Goal: Task Accomplishment & Management: Complete application form

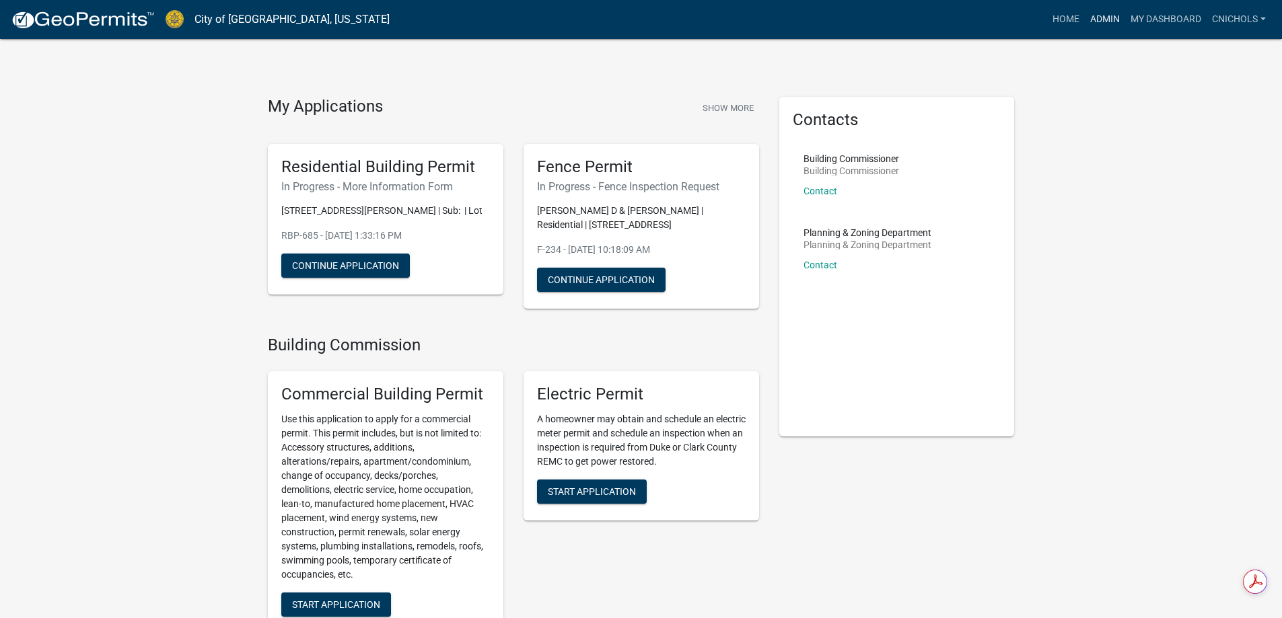
click at [1110, 14] on link "Admin" at bounding box center [1105, 20] width 40 height 26
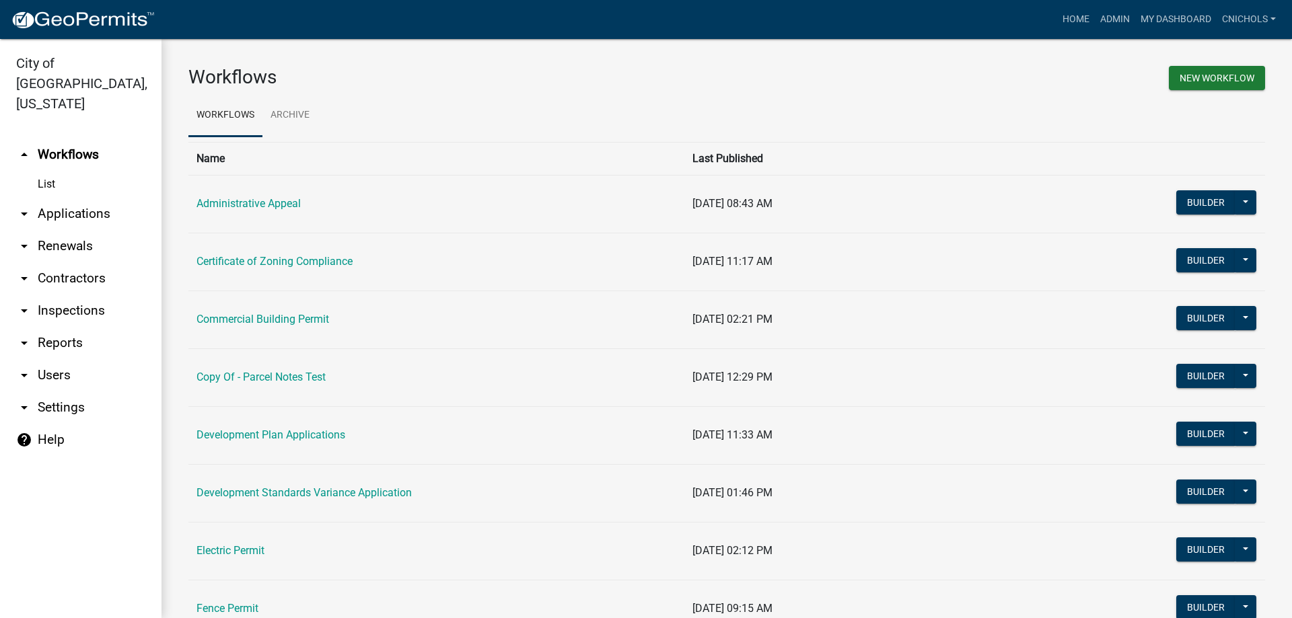
click at [61, 198] on link "arrow_drop_down Applications" at bounding box center [81, 214] width 162 height 32
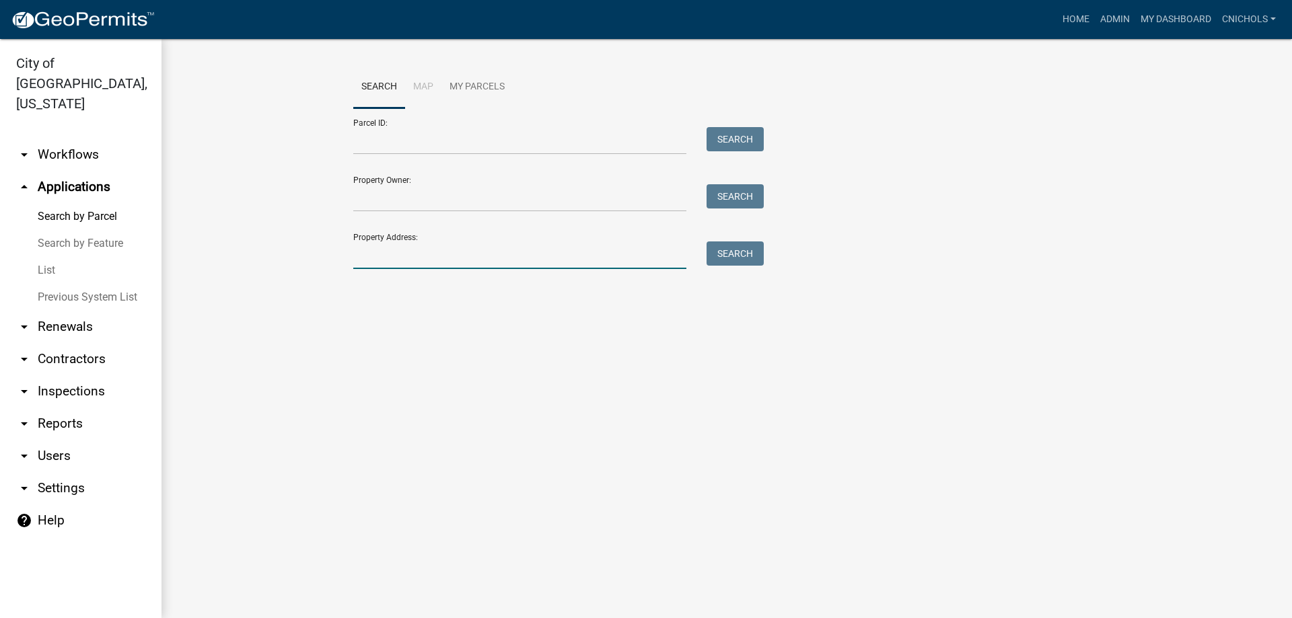
click at [360, 258] on input "Property Address:" at bounding box center [519, 256] width 333 height 28
click at [728, 257] on button "Search" at bounding box center [735, 254] width 57 height 24
click at [466, 263] on input "1710 vet" at bounding box center [519, 256] width 333 height 28
click at [738, 255] on button "Search" at bounding box center [735, 254] width 57 height 24
click at [434, 254] on input "1710 veterans" at bounding box center [519, 256] width 333 height 28
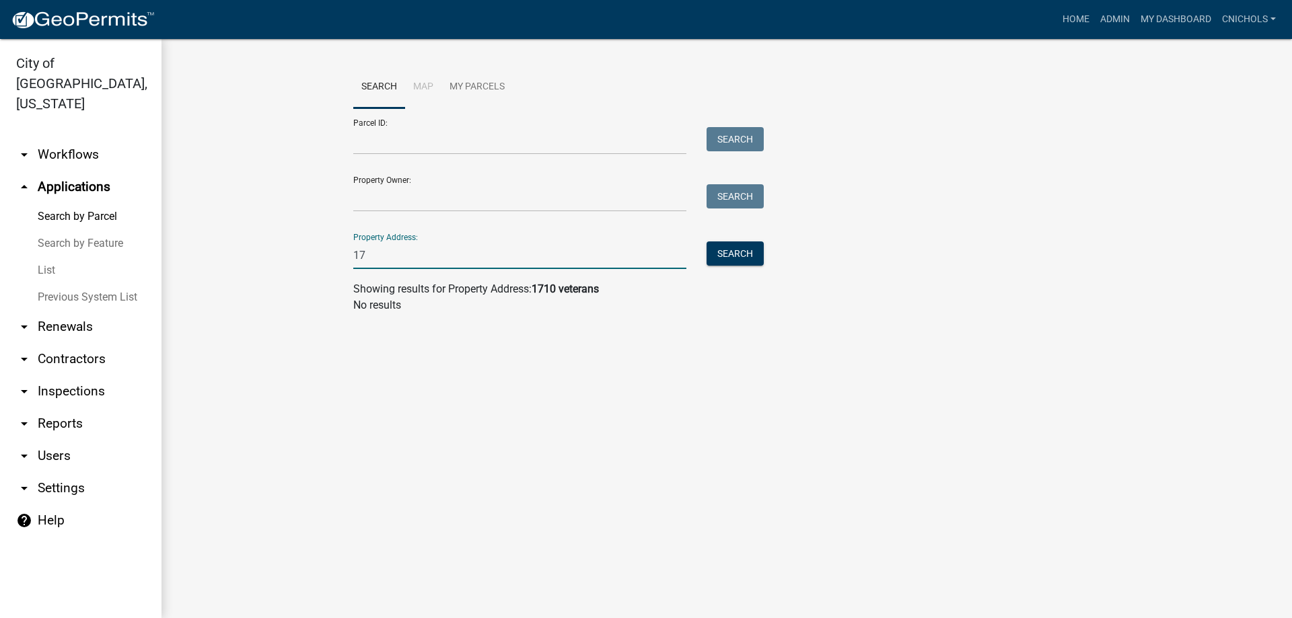
type input "1"
click at [74, 139] on link "arrow_drop_down Workflows" at bounding box center [81, 155] width 162 height 32
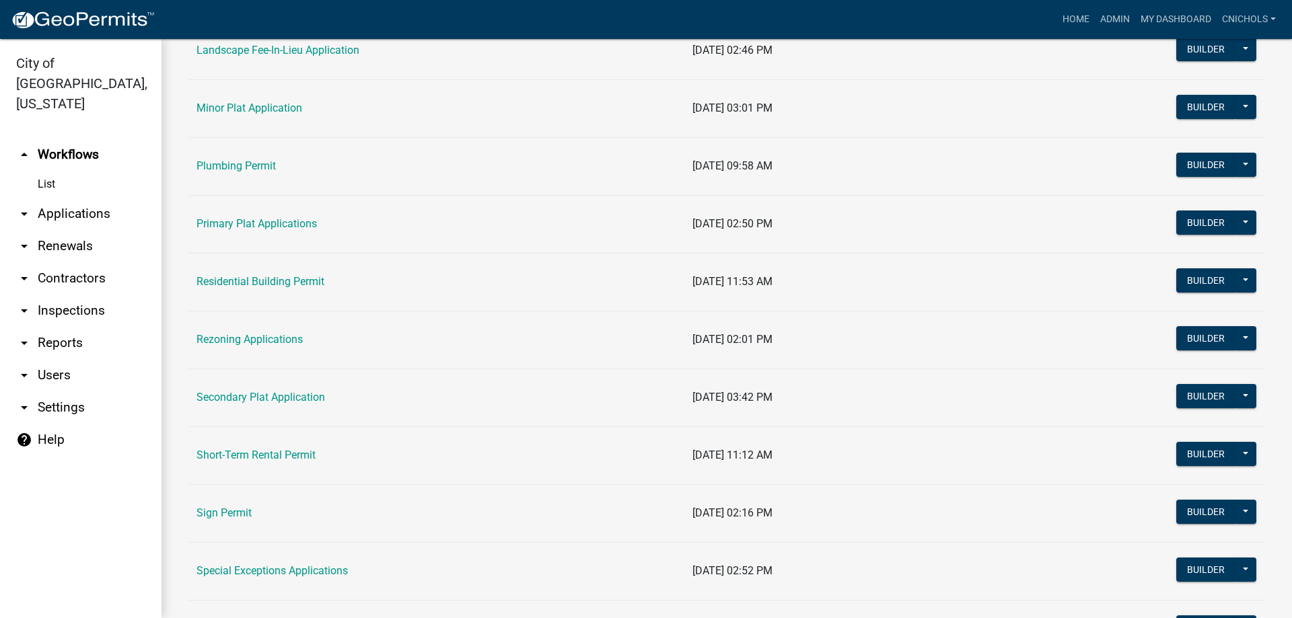
scroll to position [740, 0]
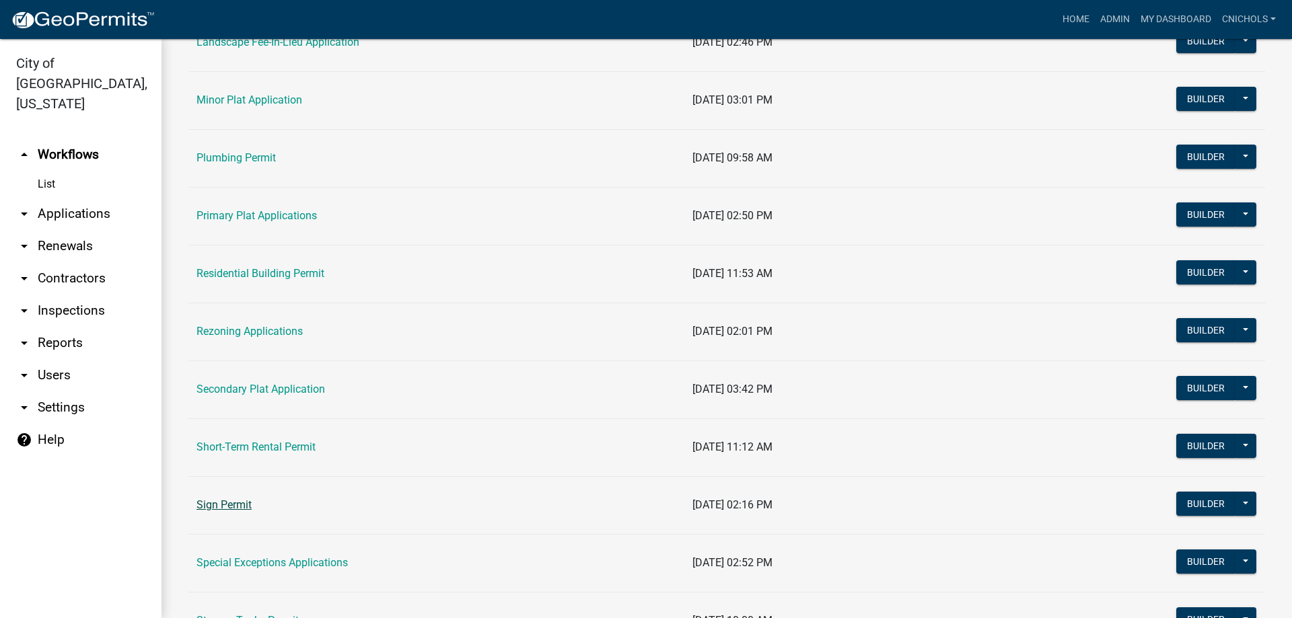
click at [238, 504] on link "Sign Permit" at bounding box center [224, 505] width 55 height 13
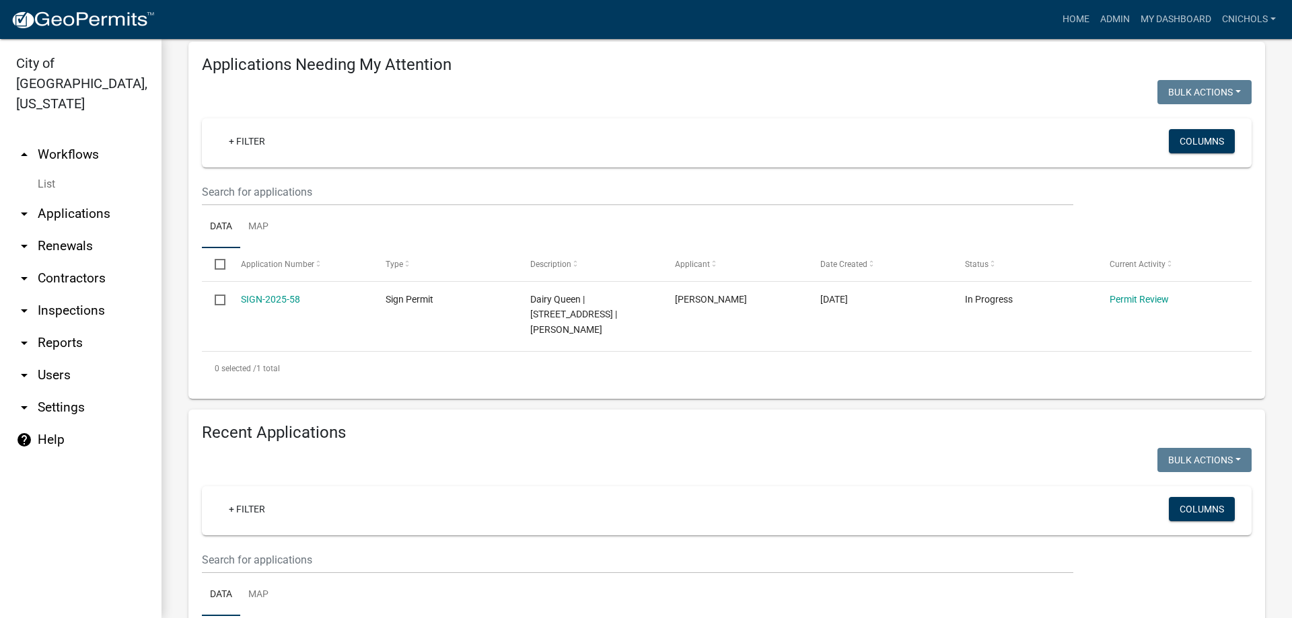
scroll to position [135, 0]
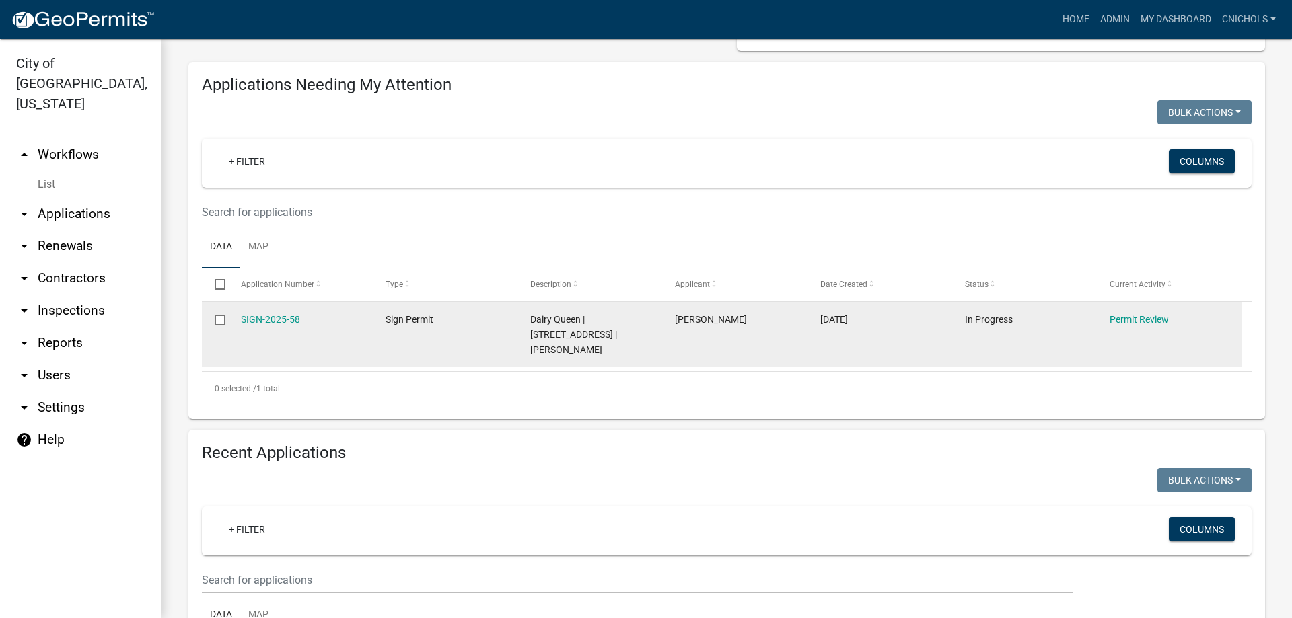
drag, startPoint x: 273, startPoint y: 318, endPoint x: 335, endPoint y: 327, distance: 63.3
click at [273, 318] on link "SIGN-2025-58" at bounding box center [270, 319] width 59 height 11
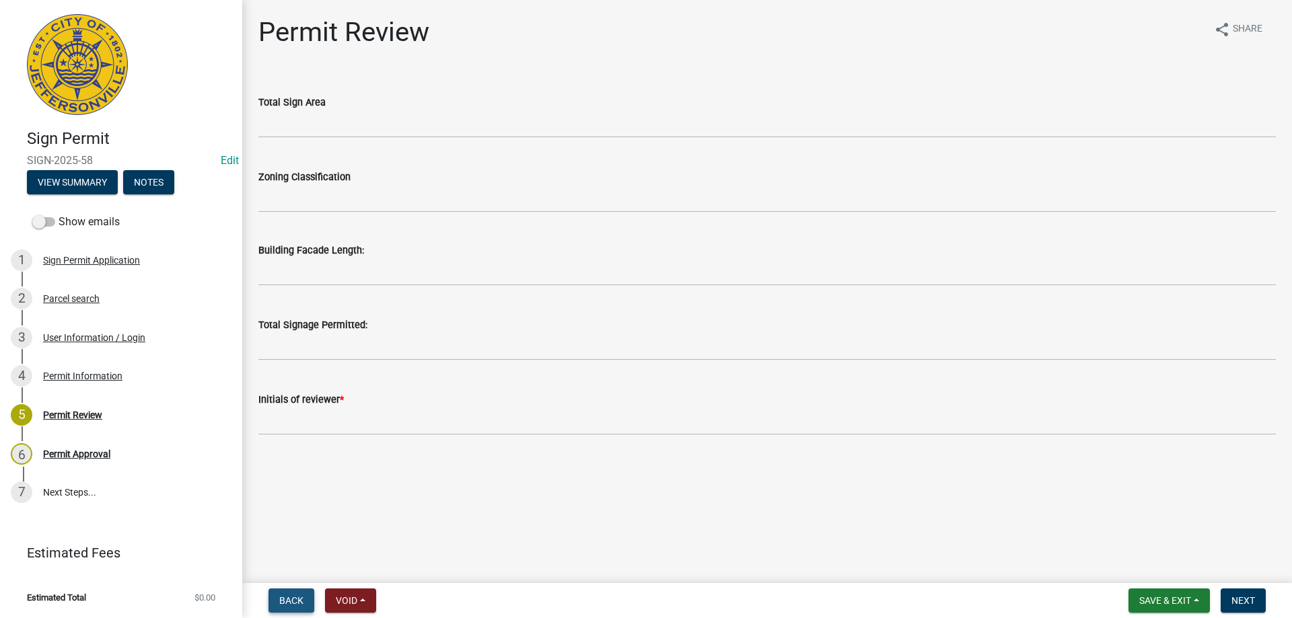
click at [294, 602] on span "Back" at bounding box center [291, 601] width 24 height 11
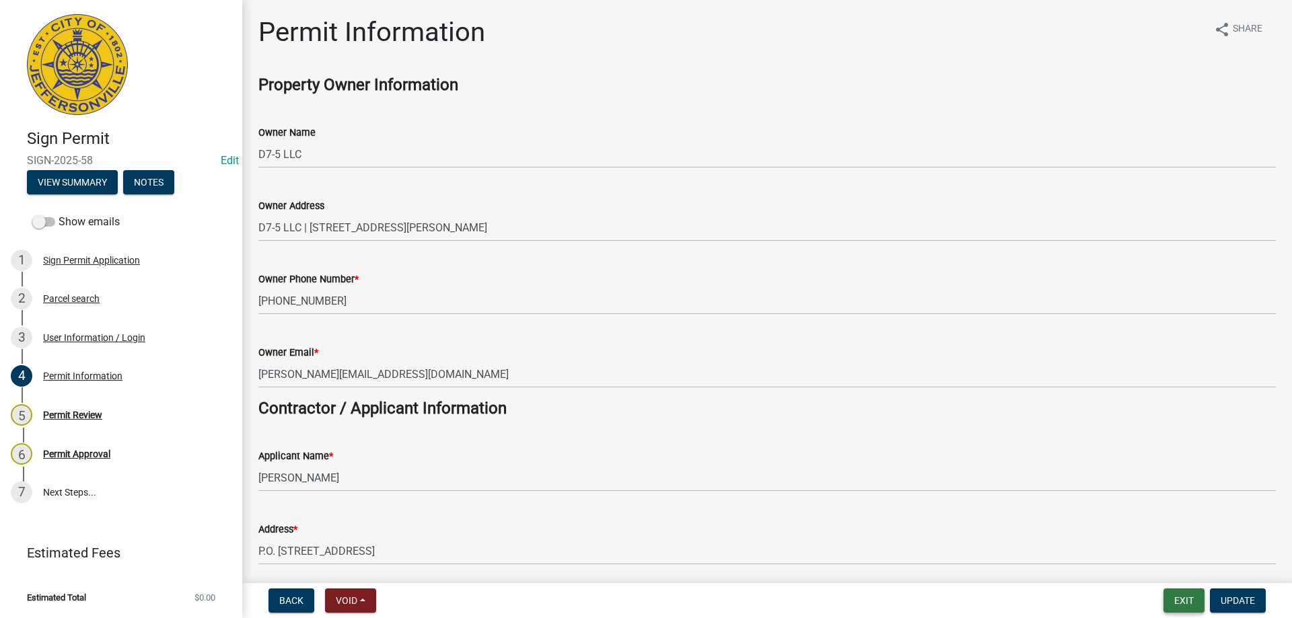
click at [1188, 596] on button "Exit" at bounding box center [1184, 601] width 41 height 24
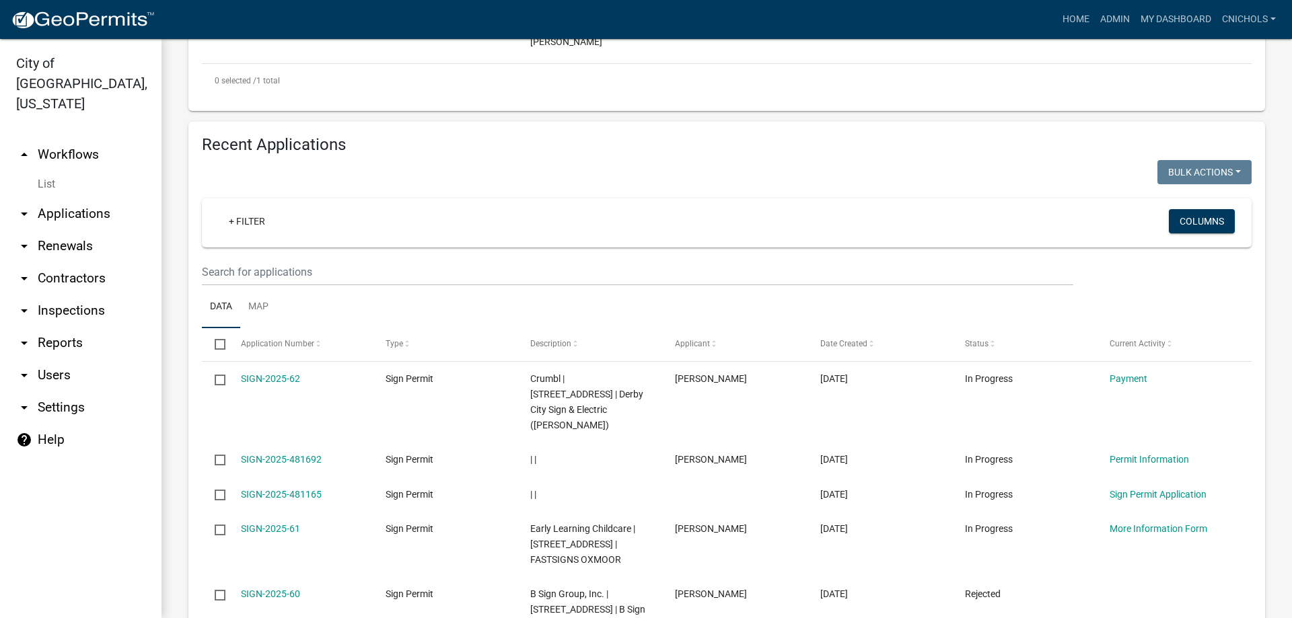
scroll to position [471, 0]
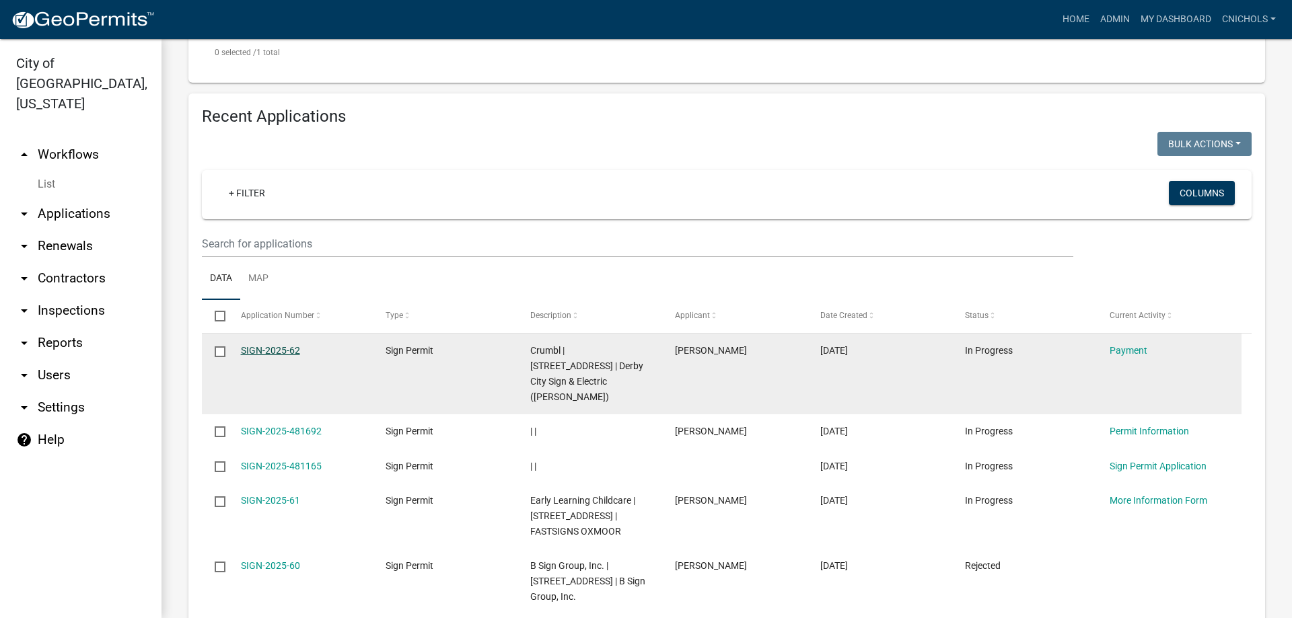
click at [271, 345] on link "SIGN-2025-62" at bounding box center [270, 350] width 59 height 11
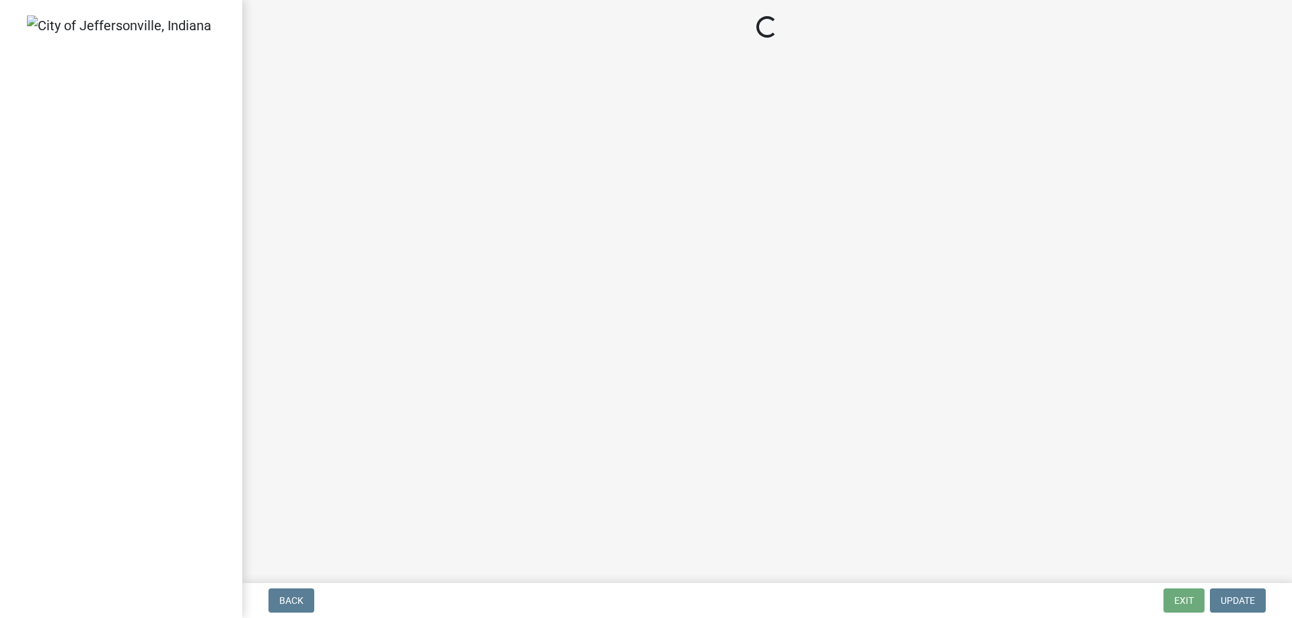
select select "3: 3"
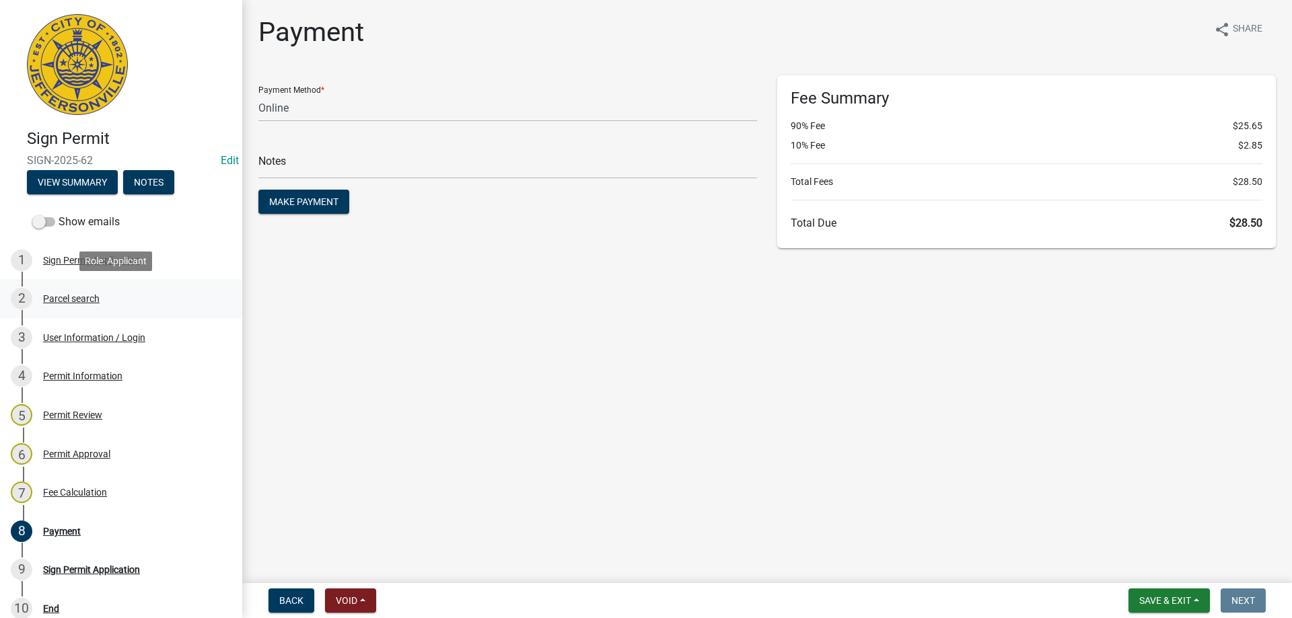
click at [59, 297] on div "Parcel search" at bounding box center [71, 298] width 57 height 9
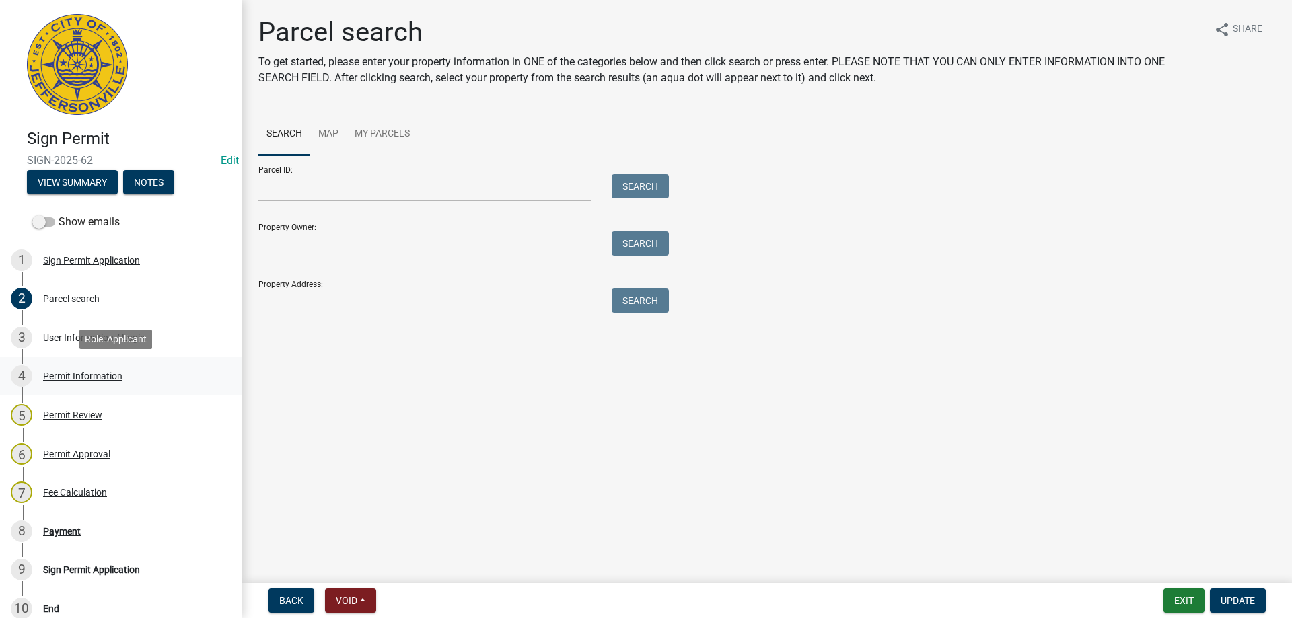
click at [66, 376] on div "Permit Information" at bounding box center [82, 375] width 79 height 9
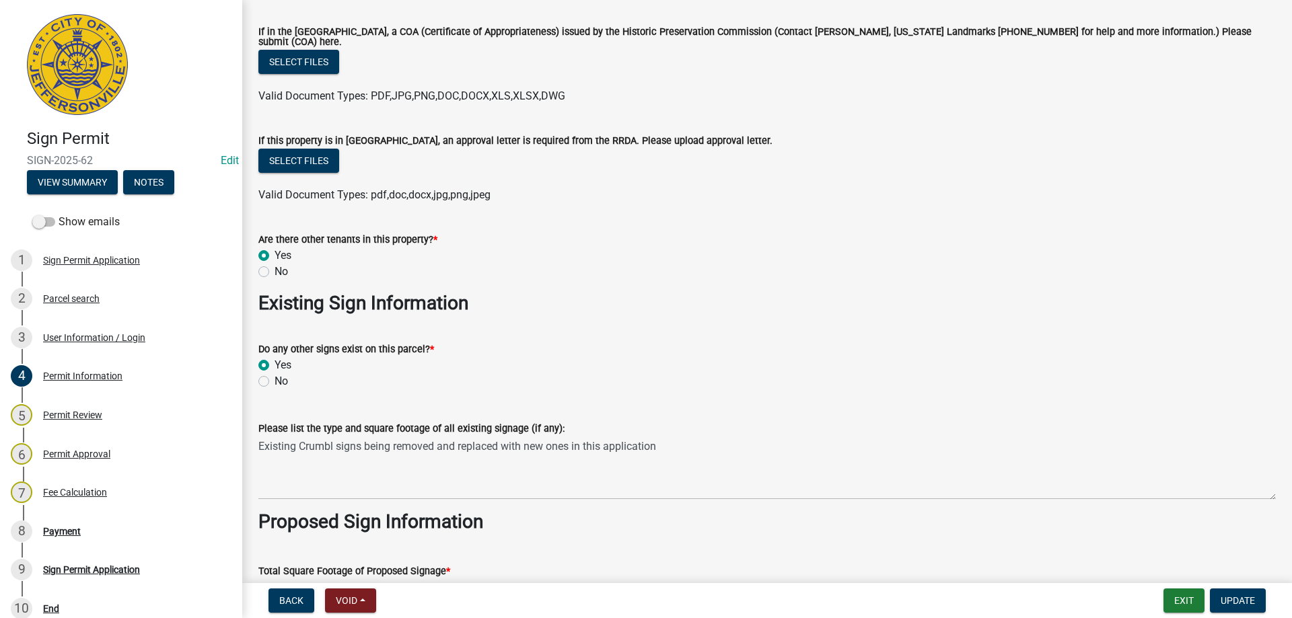
scroll to position [1211, 0]
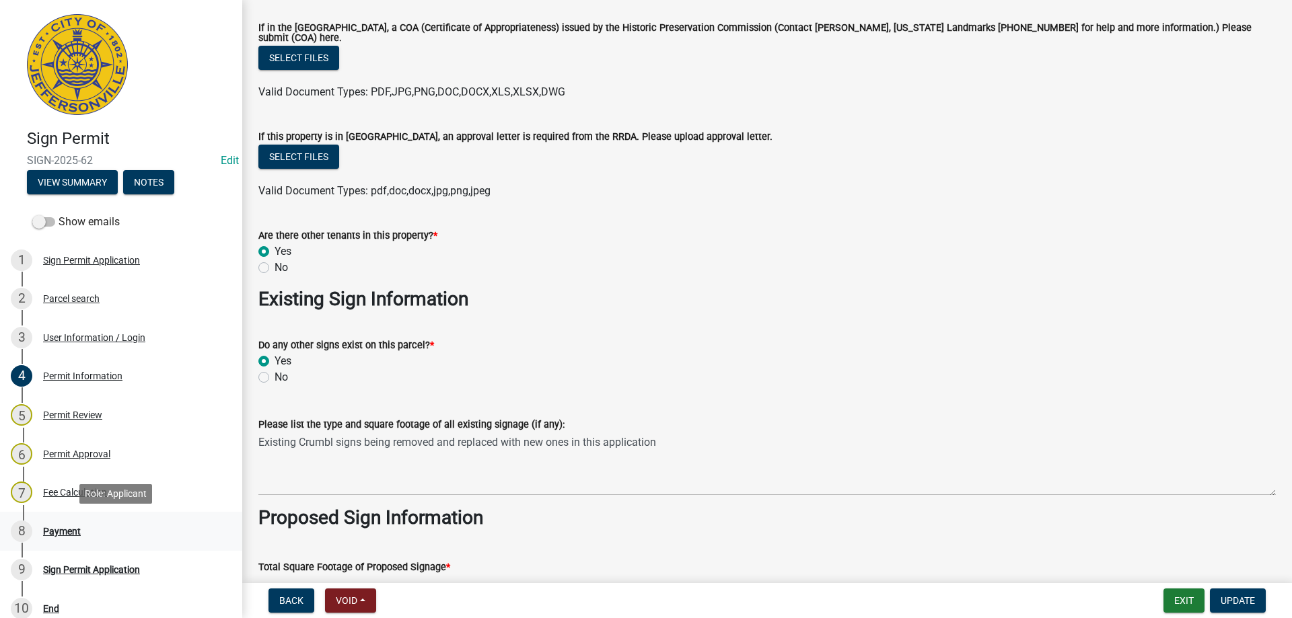
click at [56, 536] on div "Payment" at bounding box center [62, 531] width 38 height 9
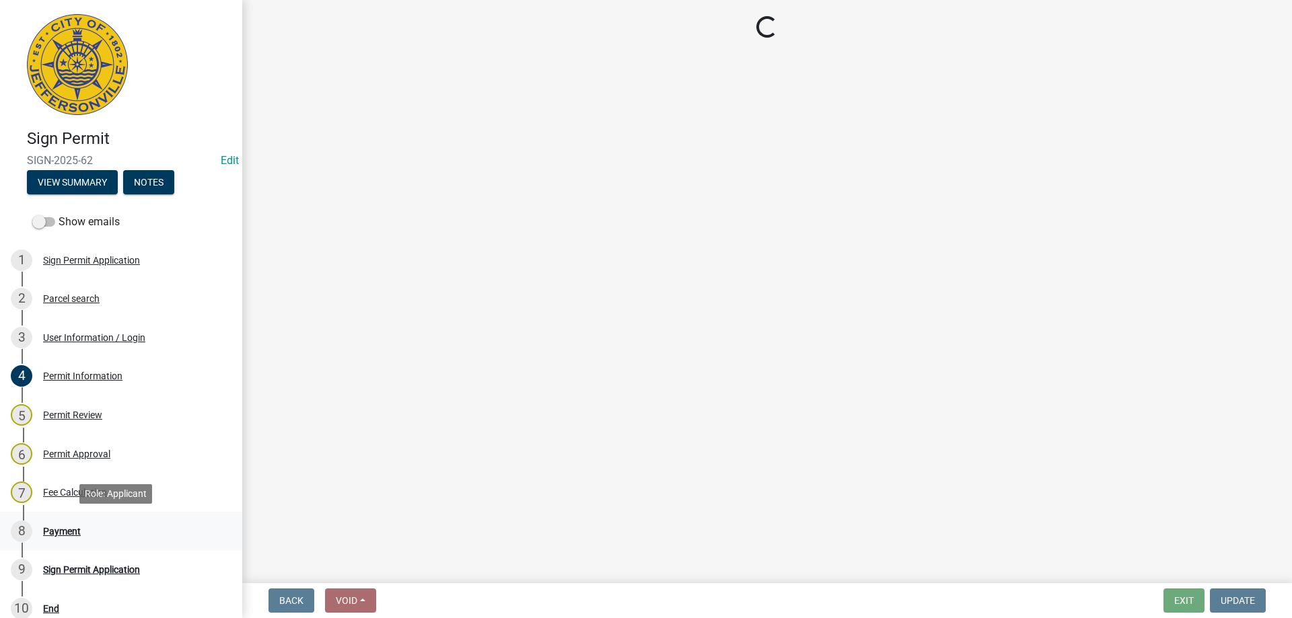
scroll to position [0, 0]
select select "3: 3"
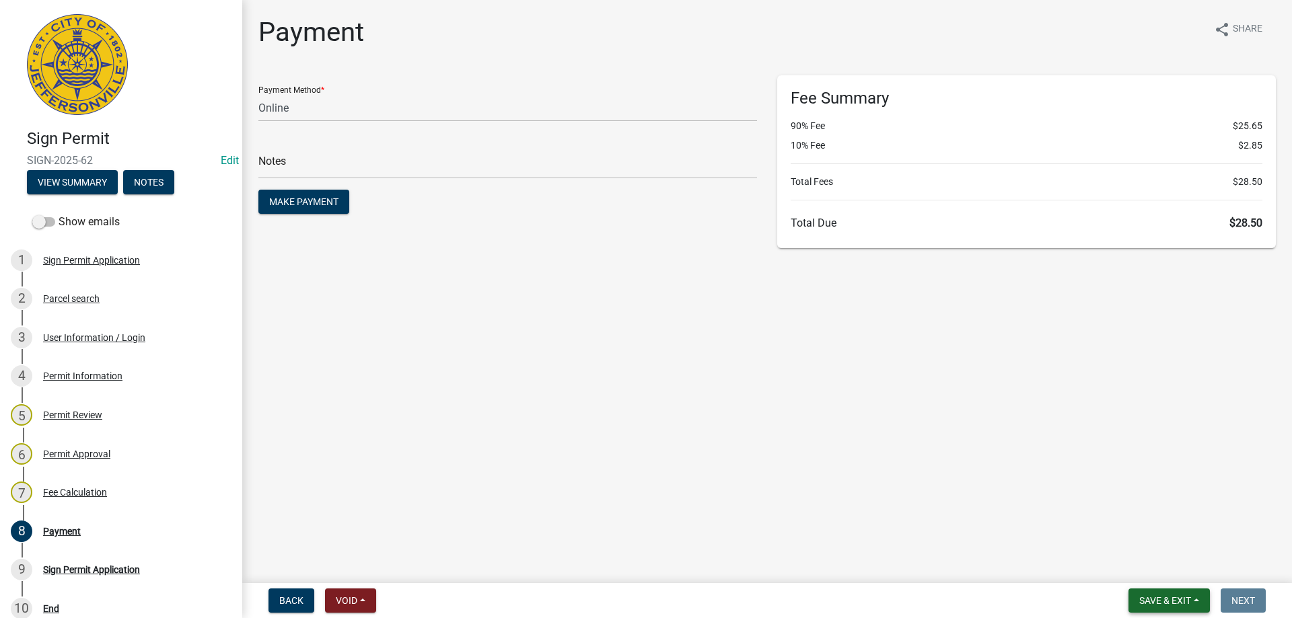
click at [1209, 602] on button "Save & Exit" at bounding box center [1169, 601] width 81 height 24
click at [1154, 565] on button "Save & Exit" at bounding box center [1156, 566] width 108 height 32
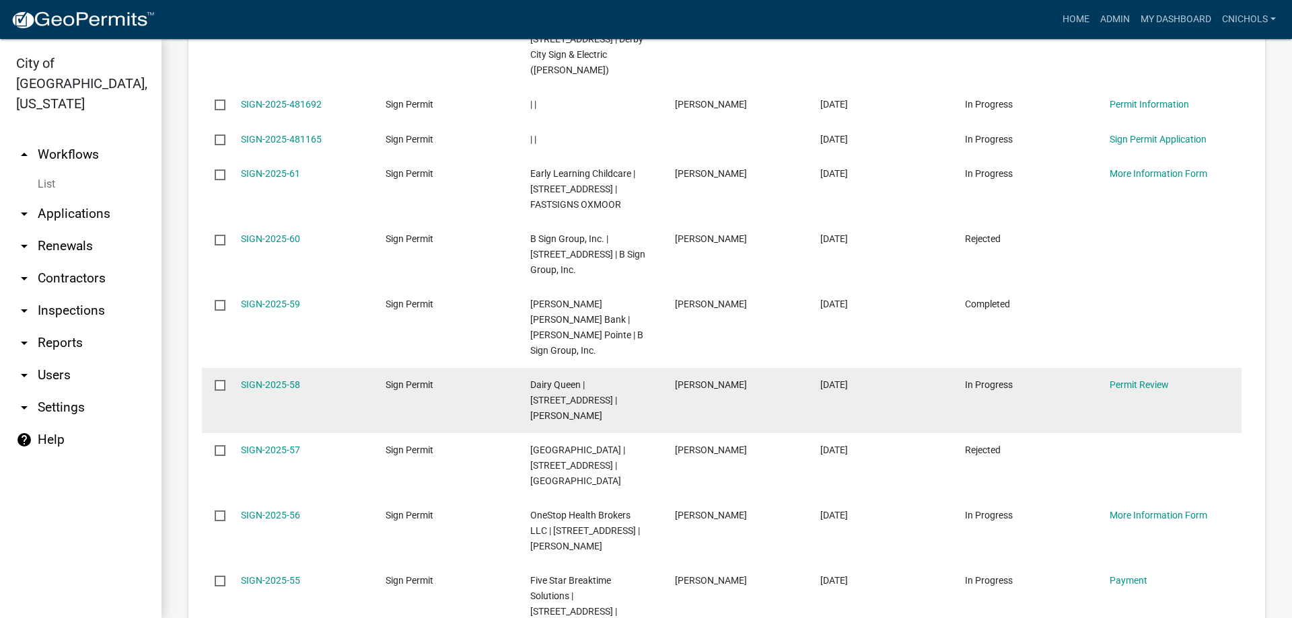
scroll to position [875, 0]
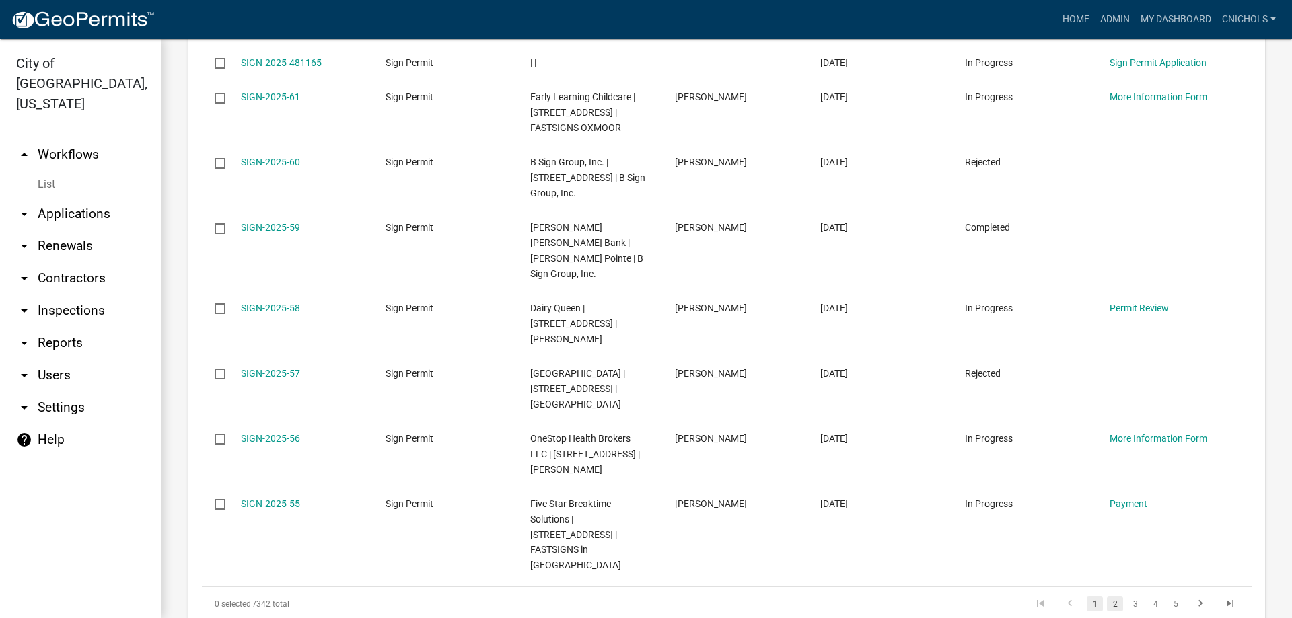
click at [1107, 597] on link "2" at bounding box center [1115, 604] width 16 height 15
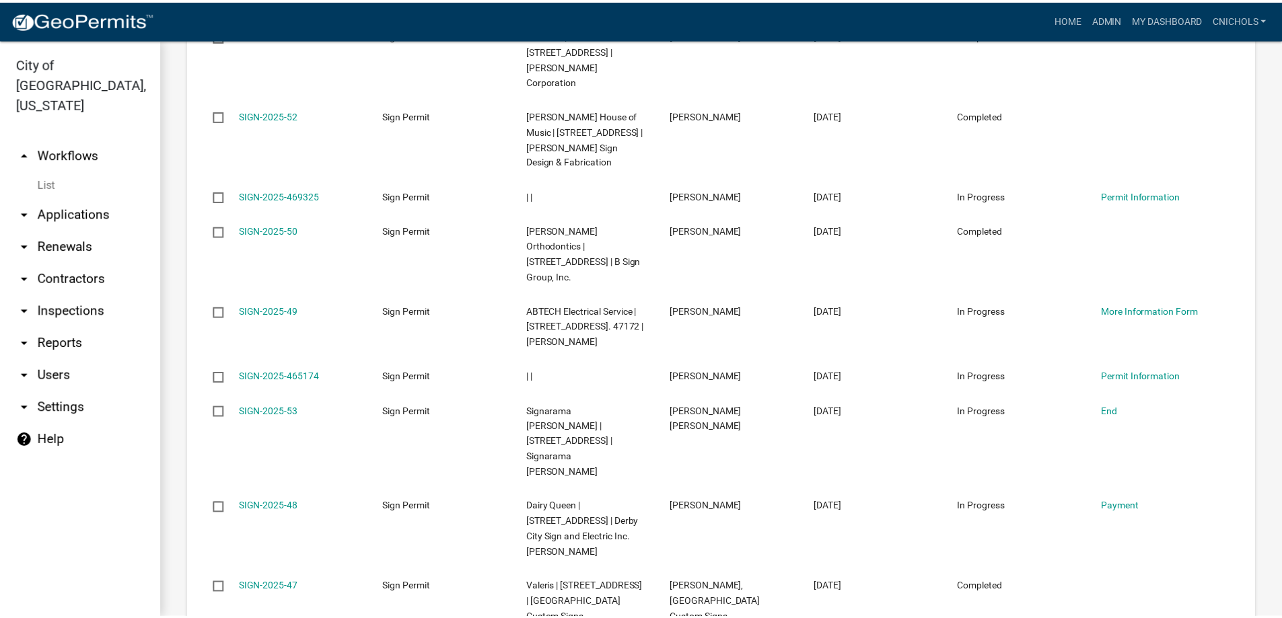
scroll to position [786, 0]
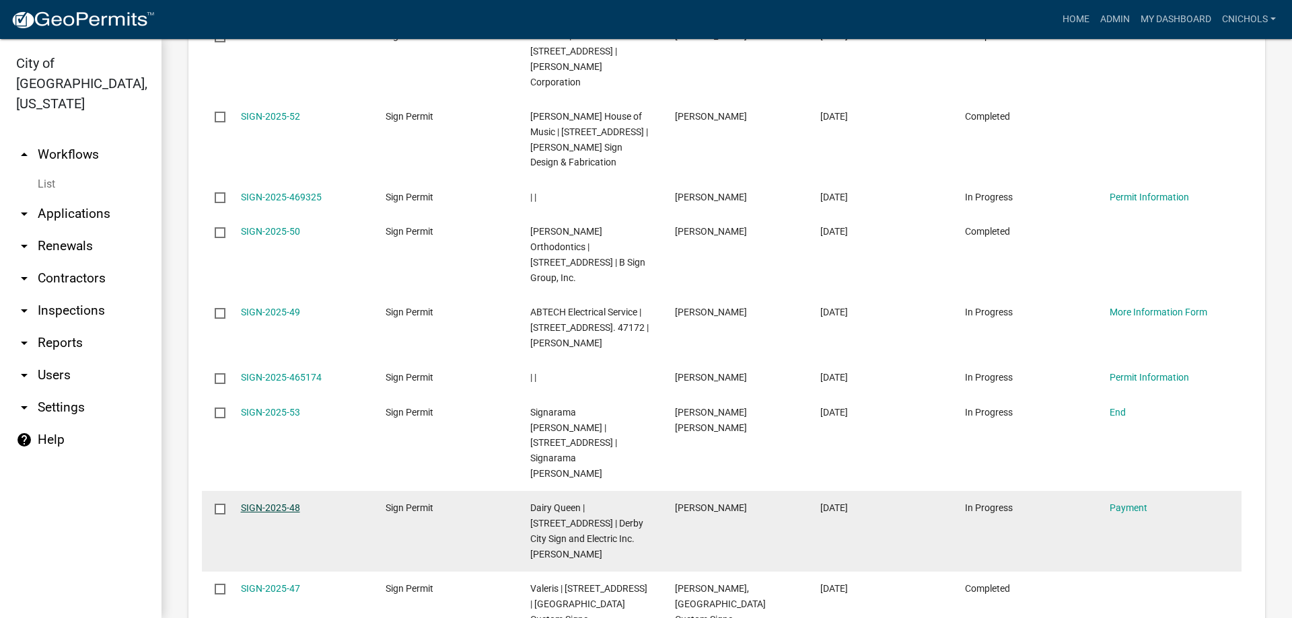
click at [266, 503] on link "SIGN-2025-48" at bounding box center [270, 508] width 59 height 11
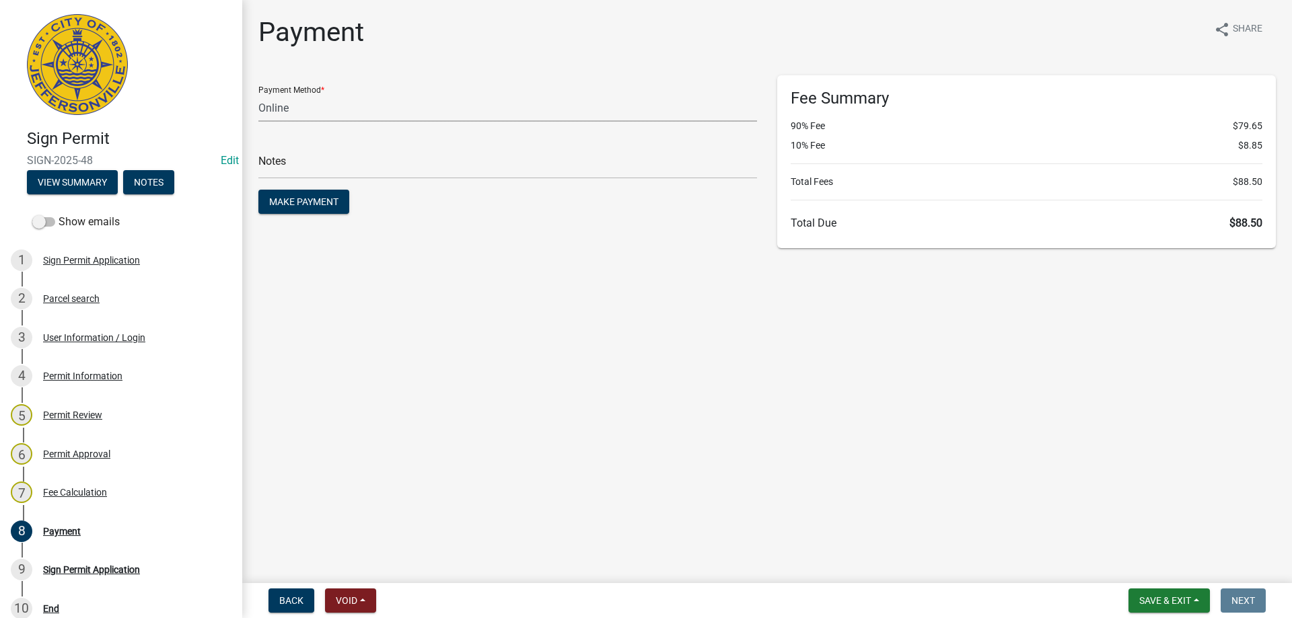
click at [301, 109] on select "Credit Card POS Check Cash Online" at bounding box center [507, 108] width 499 height 28
select select "1: 0"
click at [258, 94] on select "Credit Card POS Check Cash Online" at bounding box center [507, 108] width 499 height 28
click at [325, 166] on input "text" at bounding box center [507, 165] width 499 height 28
type input "66354"
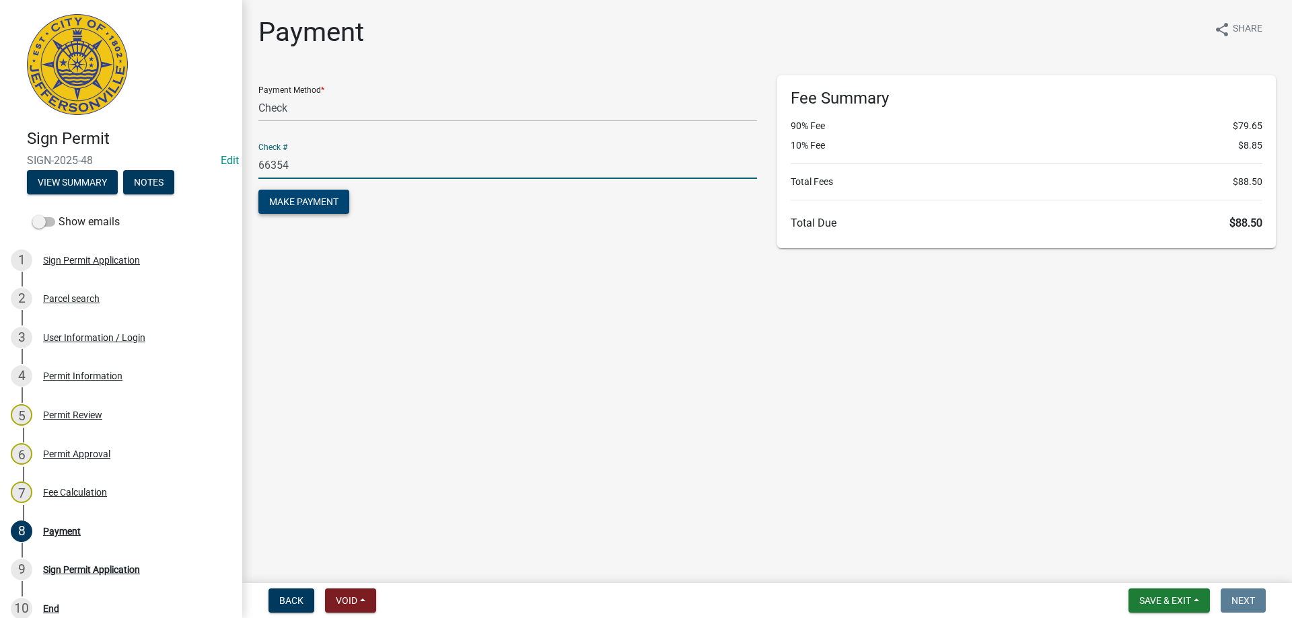
click at [320, 204] on span "Make Payment" at bounding box center [303, 202] width 69 height 11
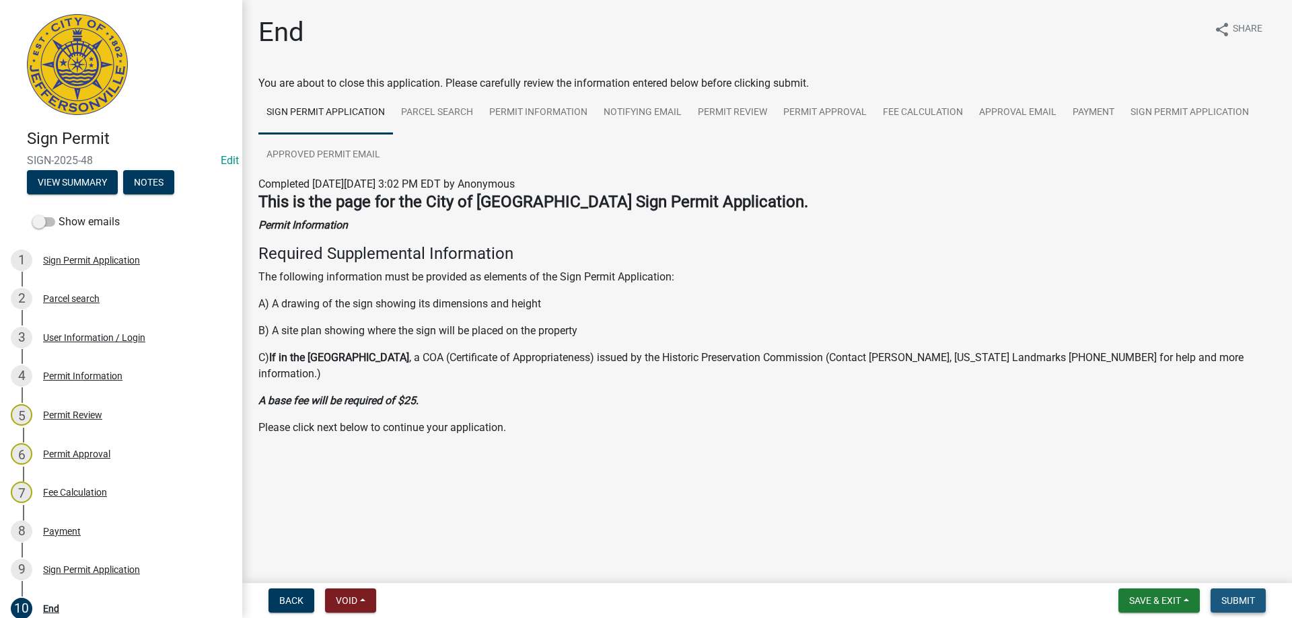
click at [1247, 601] on span "Submit" at bounding box center [1238, 601] width 34 height 11
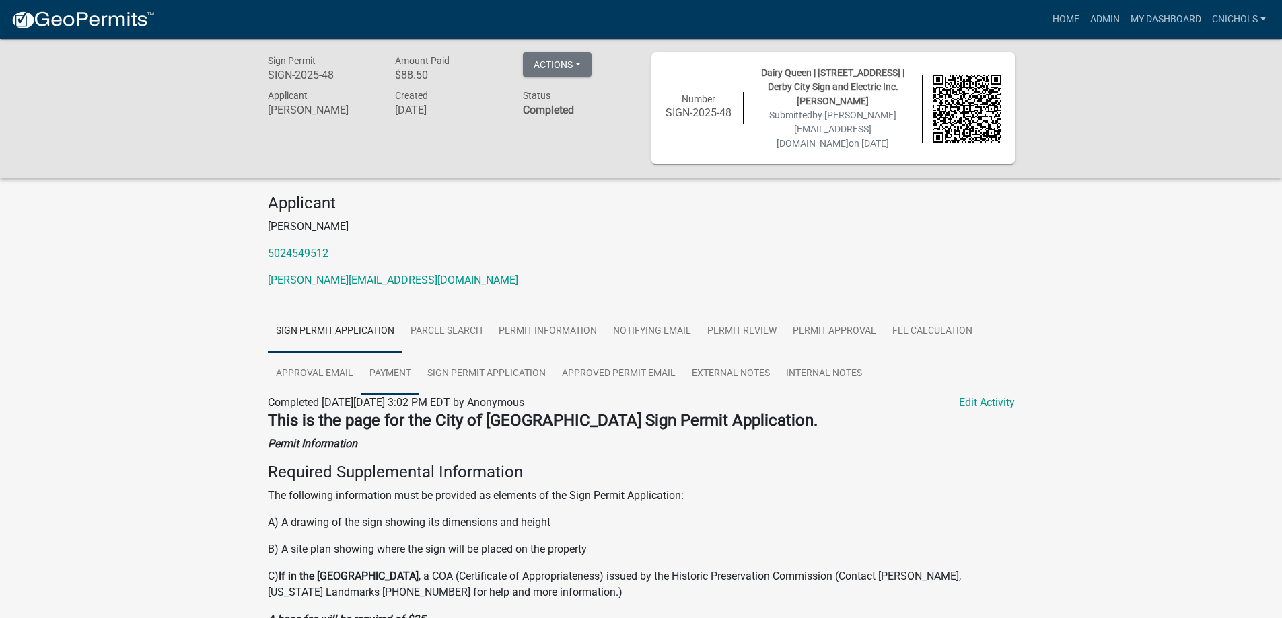
click at [388, 355] on link "Payment" at bounding box center [390, 374] width 58 height 43
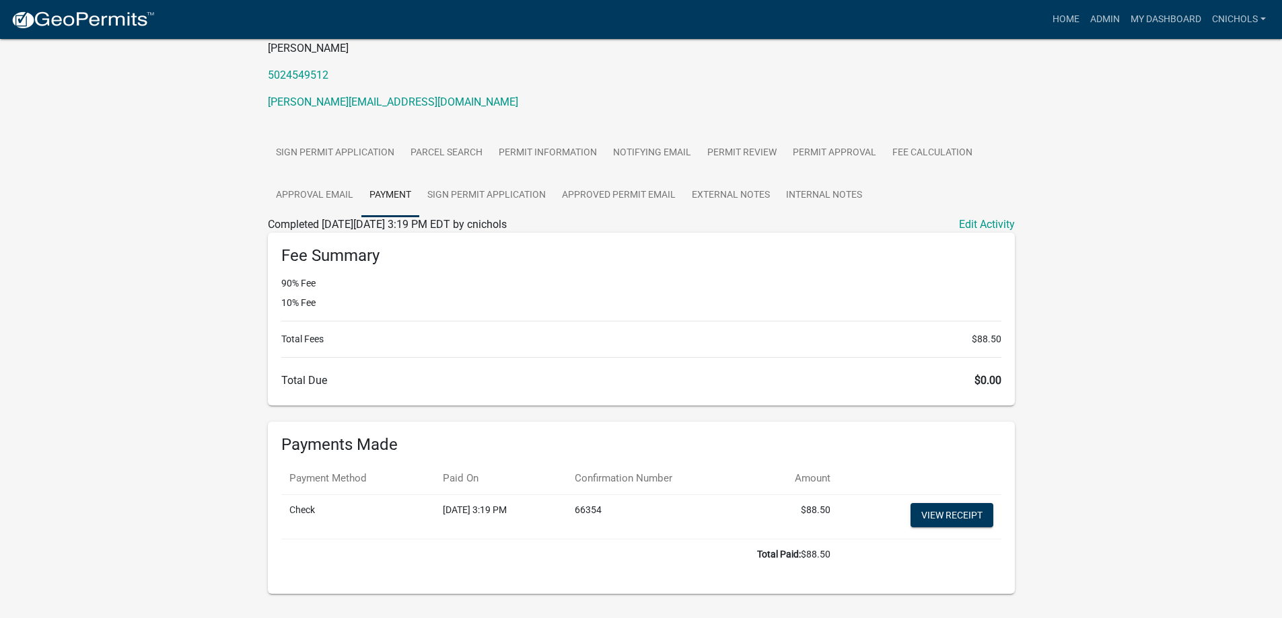
scroll to position [197, 0]
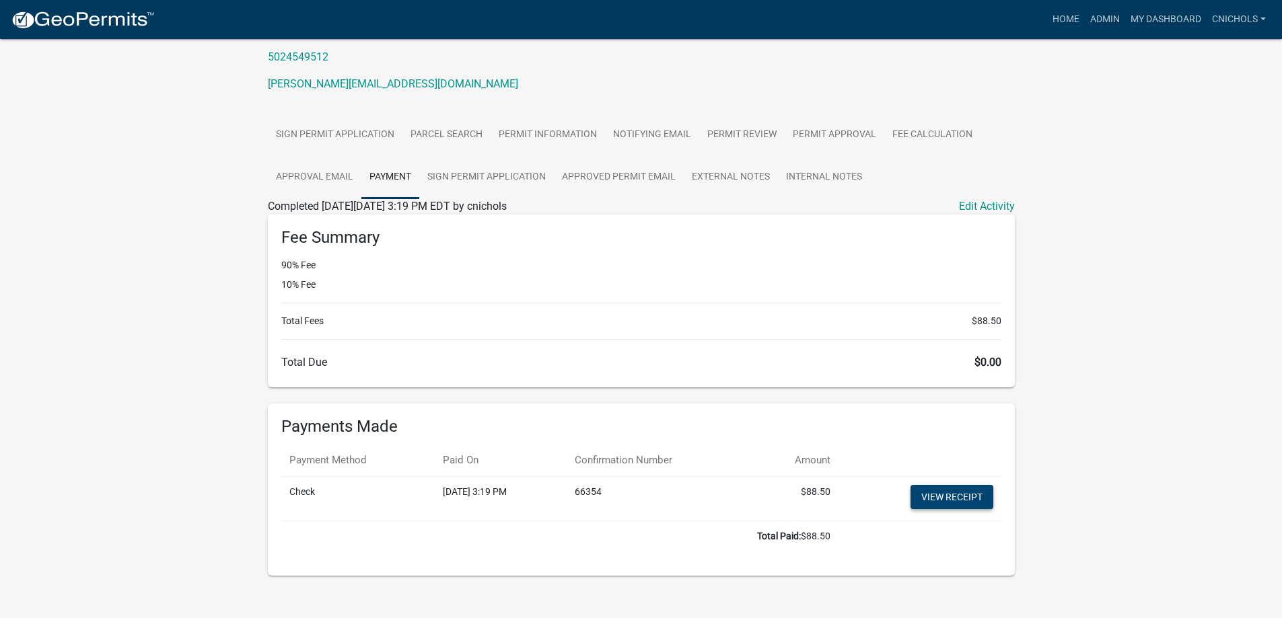
click at [950, 487] on link "View receipt" at bounding box center [952, 497] width 83 height 24
click at [502, 160] on link "Sign Permit Application" at bounding box center [486, 177] width 135 height 43
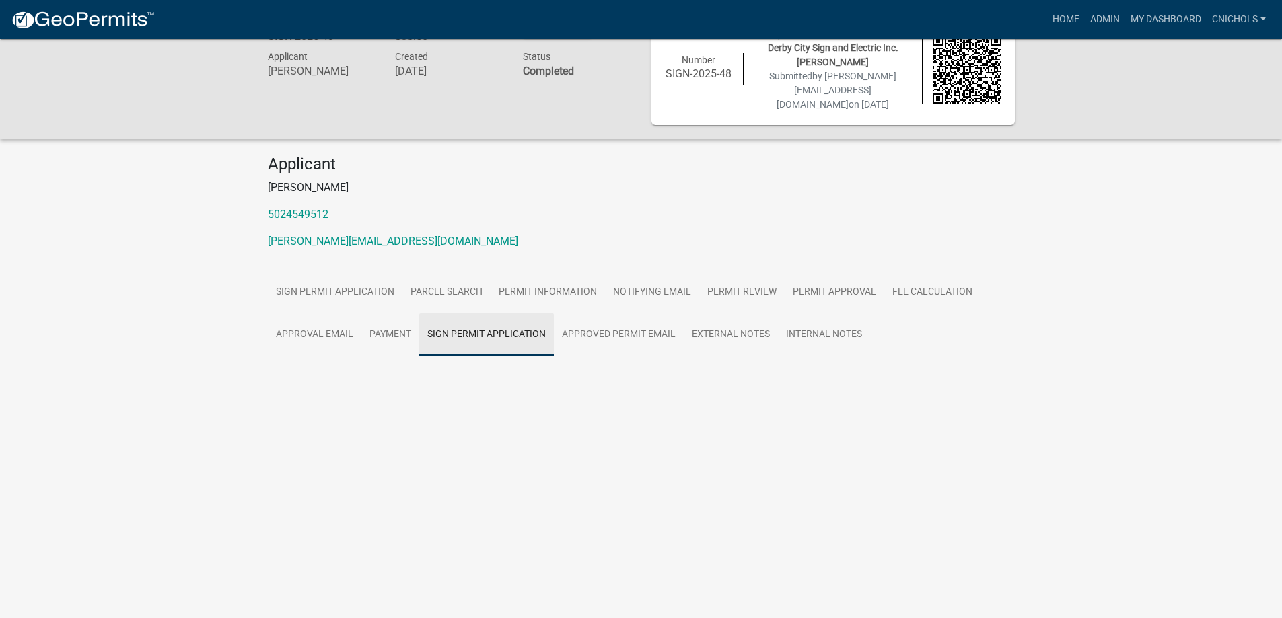
scroll to position [39, 0]
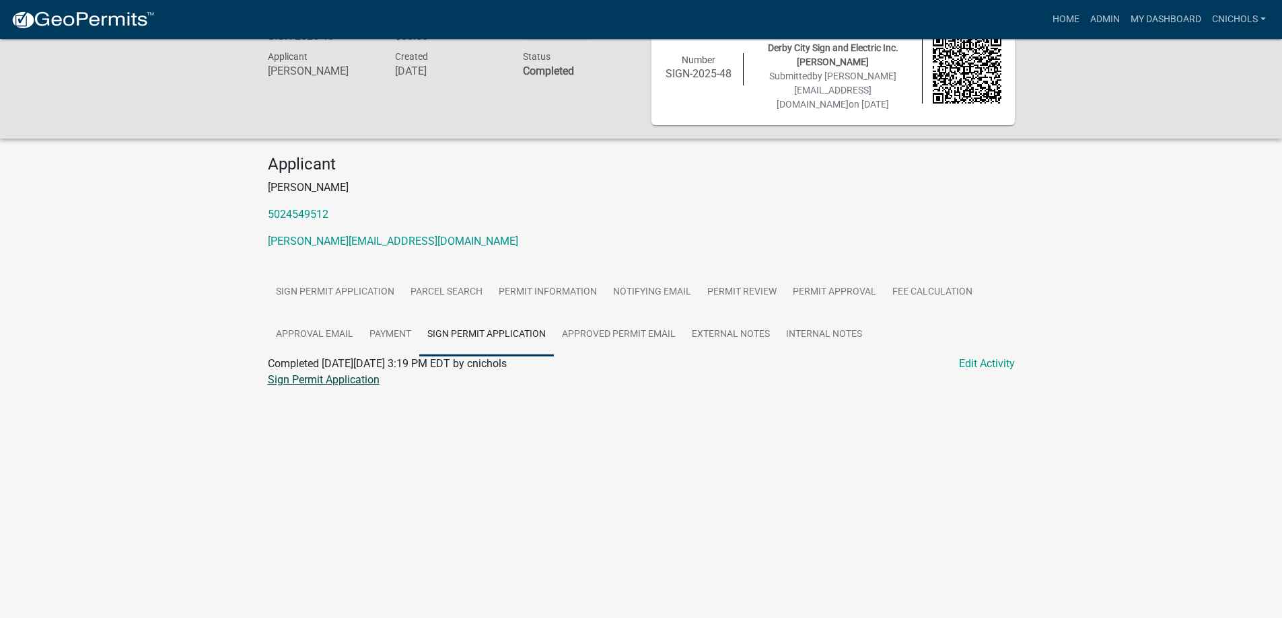
click at [342, 374] on link "Sign Permit Application" at bounding box center [324, 380] width 112 height 13
click at [1102, 20] on link "Admin" at bounding box center [1105, 20] width 40 height 26
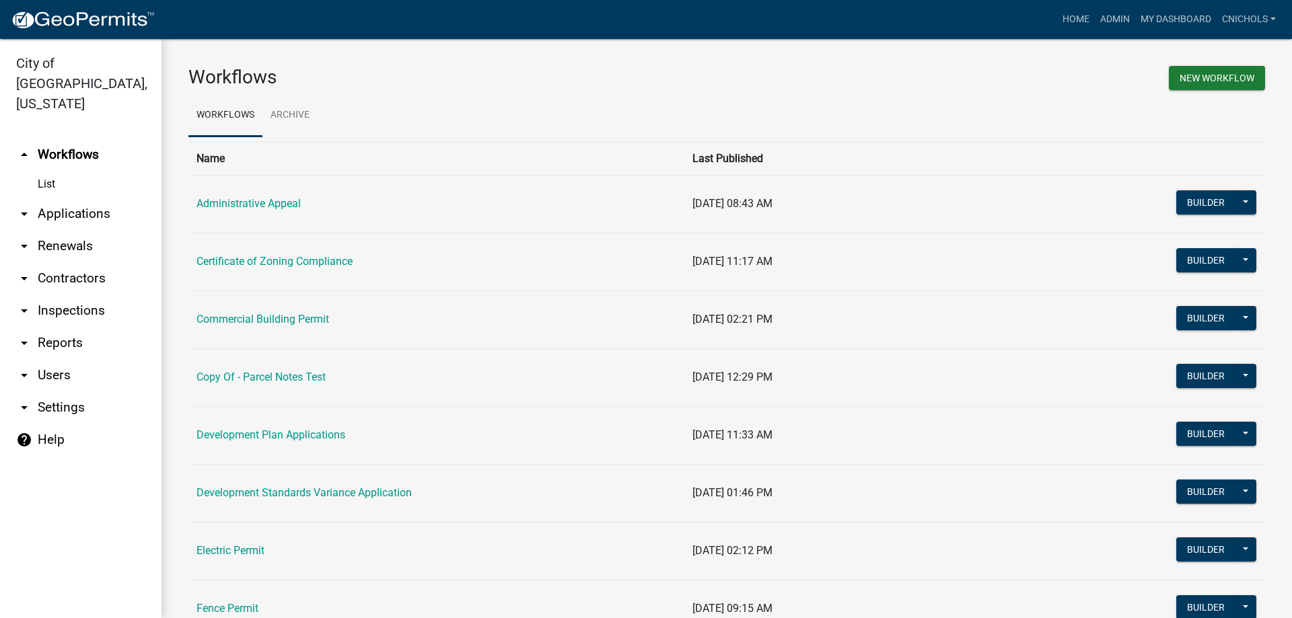
click at [863, 105] on ul "Workflows Archive" at bounding box center [726, 115] width 1077 height 42
